Goal: Information Seeking & Learning: Understand process/instructions

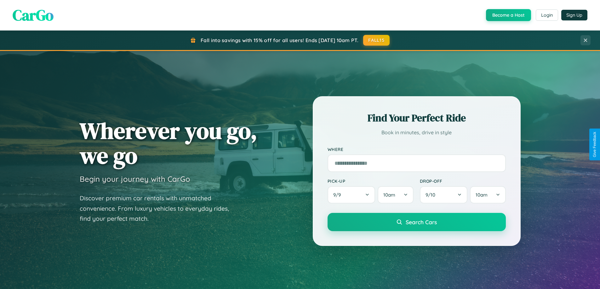
scroll to position [1211, 0]
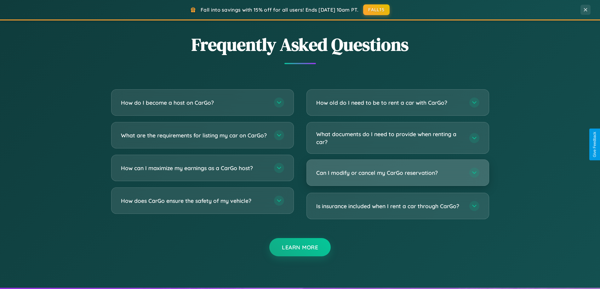
click at [397, 173] on h3 "Can I modify or cancel my CarGo reservation?" at bounding box center [389, 173] width 147 height 8
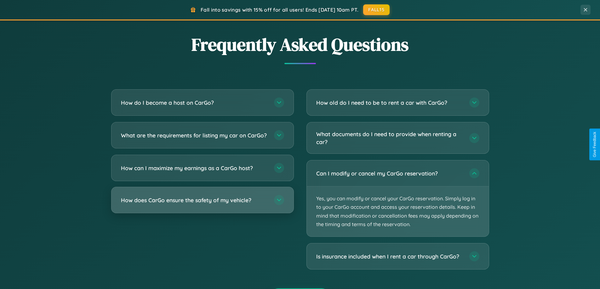
click at [202, 204] on h3 "How does CarGo ensure the safety of my vehicle?" at bounding box center [194, 200] width 147 height 8
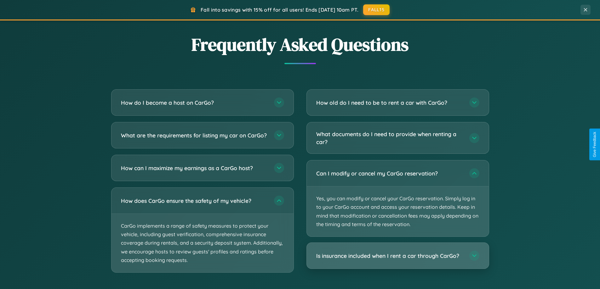
click at [397, 256] on h3 "Is insurance included when I rent a car through CarGo?" at bounding box center [389, 256] width 147 height 8
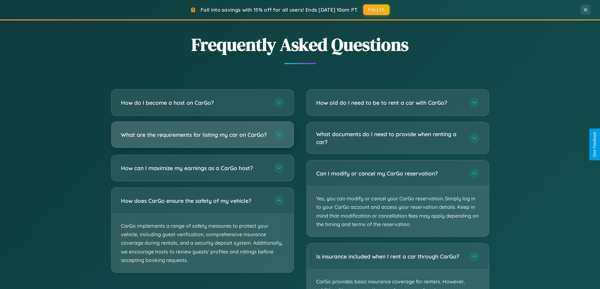
click at [202, 138] on h3 "What are the requirements for listing my car on CarGo?" at bounding box center [194, 135] width 147 height 8
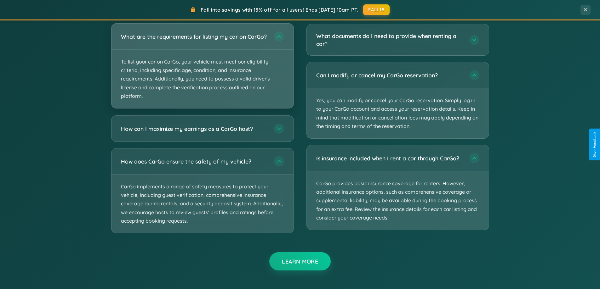
scroll to position [1146, 0]
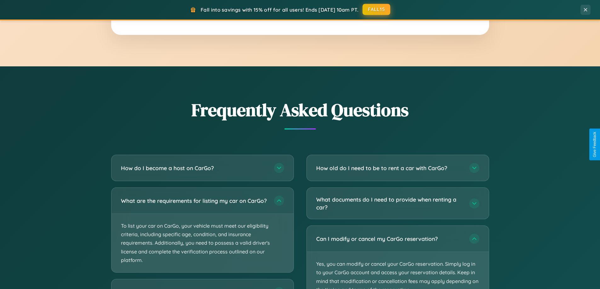
click at [376, 9] on button "FALL15" at bounding box center [376, 9] width 28 height 11
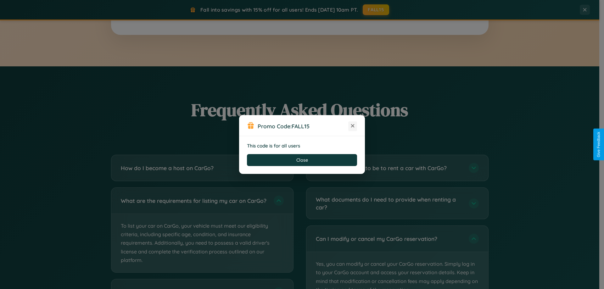
click at [353, 126] on icon at bounding box center [353, 126] width 6 height 6
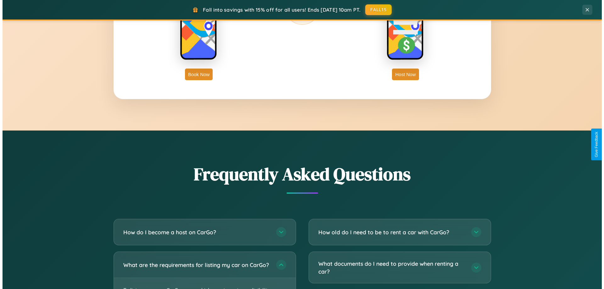
scroll to position [0, 0]
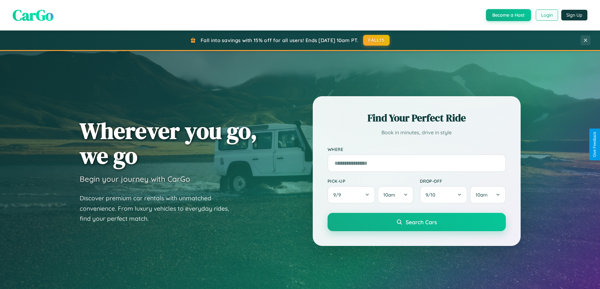
click at [546, 15] on button "Login" at bounding box center [546, 14] width 22 height 11
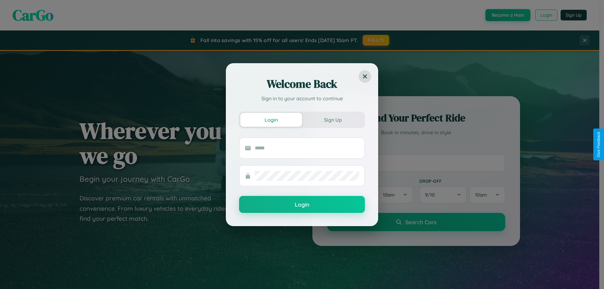
scroll to position [19, 0]
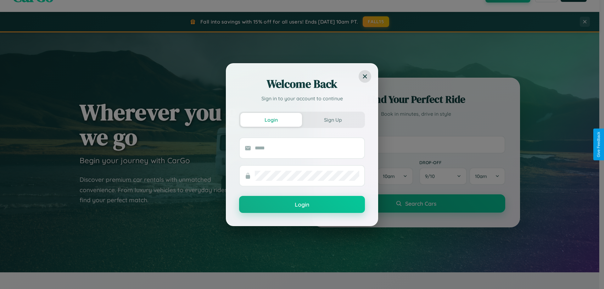
click at [416, 144] on div "Welcome Back Sign in to your account to continue Login Sign Up Login" at bounding box center [302, 144] width 604 height 289
